Goal: Transaction & Acquisition: Purchase product/service

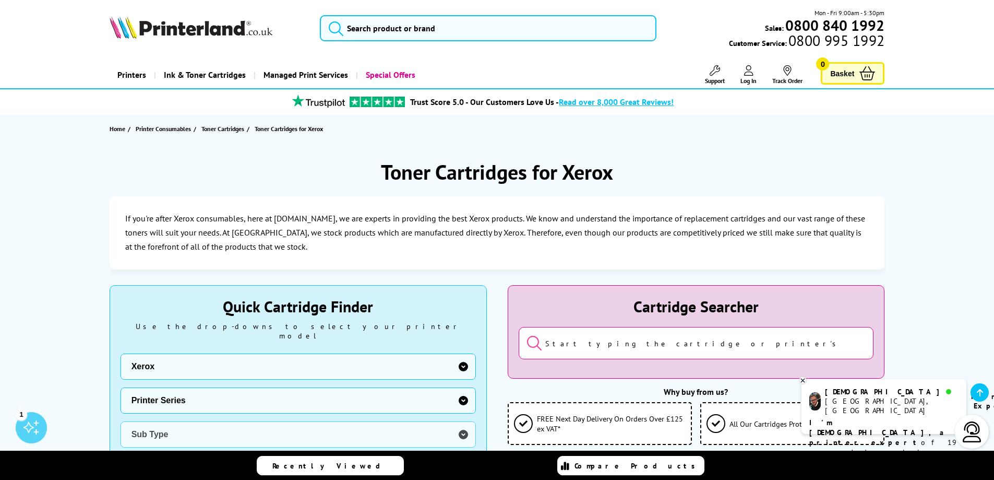
scroll to position [174, 0]
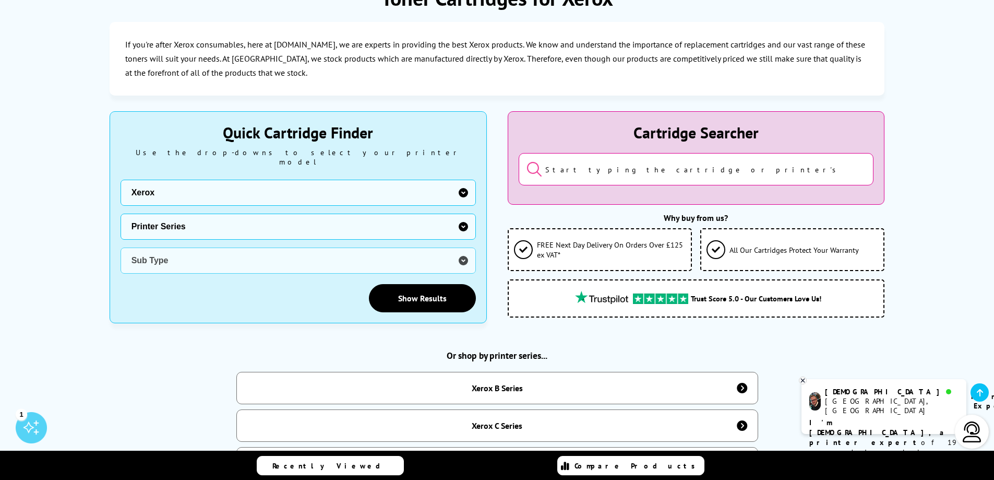
click at [234, 230] on select "Printer Series B Series C Series Colorqube Series Colour Series DocuPrint Serie…" at bounding box center [298, 226] width 355 height 26
select select "38179"
click at [121, 213] on select "Printer Series B Series C Series Colorqube Series Colour Series DocuPrint Serie…" at bounding box center [298, 226] width 355 height 26
click at [228, 257] on select "Sub Type Xerox C230 Xerox C235 Xerox C310 Xerox C315 Xerox C320 Xerox C325 Xero…" at bounding box center [298, 260] width 355 height 26
select select "38180"
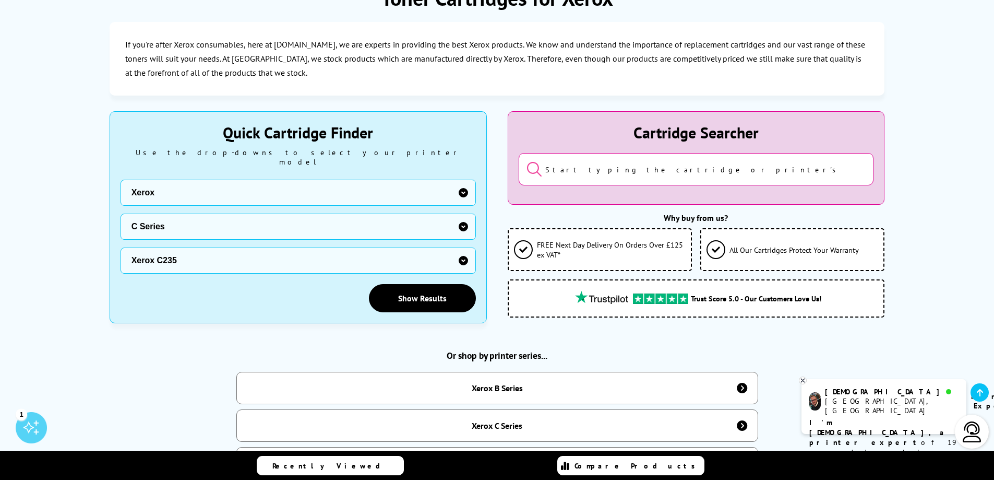
click at [121, 247] on select "Sub Type Xerox C230 Xerox C235 Xerox C310 Xerox C315 Xerox C320 Xerox C325 Xero…" at bounding box center [298, 260] width 355 height 26
click at [430, 294] on link "Show Results" at bounding box center [422, 298] width 107 height 28
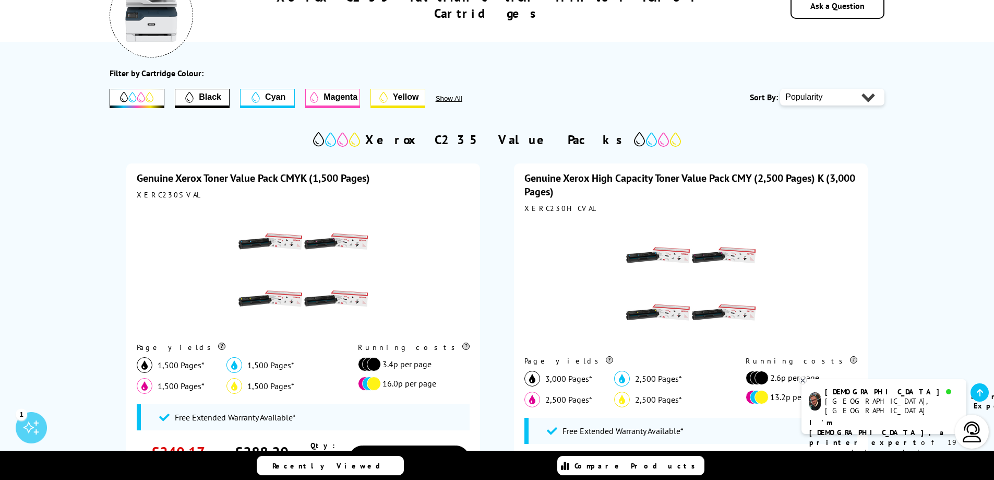
scroll to position [261, 0]
